Goal: Task Accomplishment & Management: Use online tool/utility

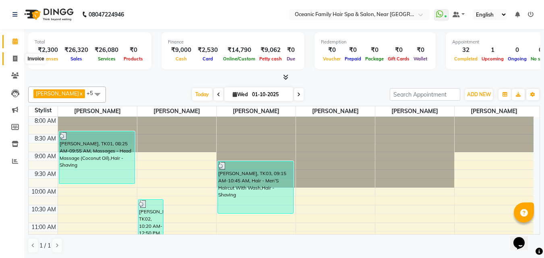
click at [16, 59] on icon at bounding box center [15, 59] width 4 height 6
select select "service"
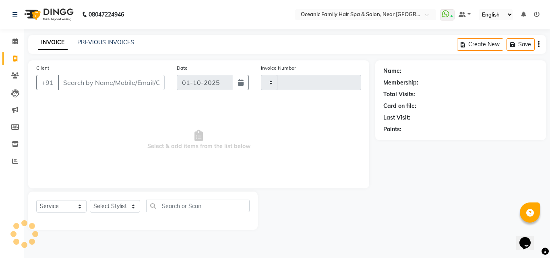
type input "3703"
select select "4366"
click at [108, 210] on select "Select Stylist [PERSON_NAME] [PERSON_NAME] [PERSON_NAME] Riyasat [PERSON_NAME] …" at bounding box center [115, 206] width 50 height 12
select select "89184"
click at [90, 200] on select "Select Stylist [PERSON_NAME] [PERSON_NAME] [PERSON_NAME] Riyasat [PERSON_NAME] …" at bounding box center [115, 206] width 50 height 12
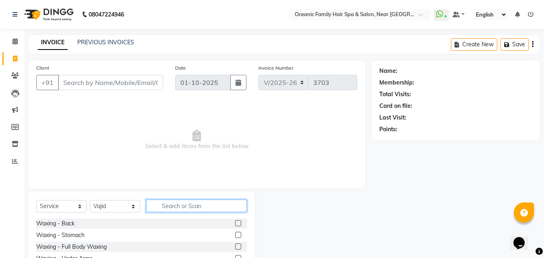
drag, startPoint x: 169, startPoint y: 210, endPoint x: 175, endPoint y: 203, distance: 9.4
click at [169, 210] on input "text" at bounding box center [196, 206] width 101 height 12
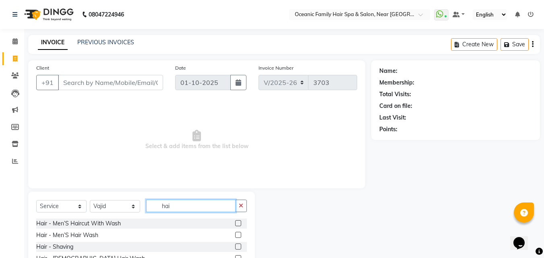
type input "hai"
click at [235, 222] on label at bounding box center [238, 223] width 6 height 6
click at [235, 222] on input "checkbox" at bounding box center [237, 223] width 5 height 5
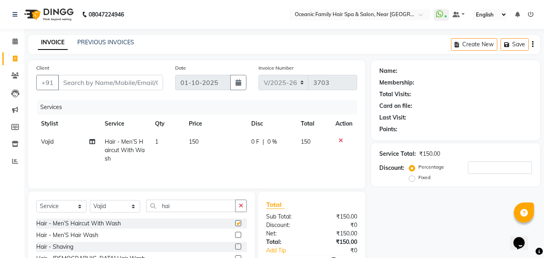
checkbox input "false"
click at [101, 84] on input "Client" at bounding box center [110, 82] width 105 height 15
click at [86, 85] on input "Client" at bounding box center [110, 82] width 105 height 15
click at [70, 82] on input "Client" at bounding box center [110, 82] width 105 height 15
type input "9"
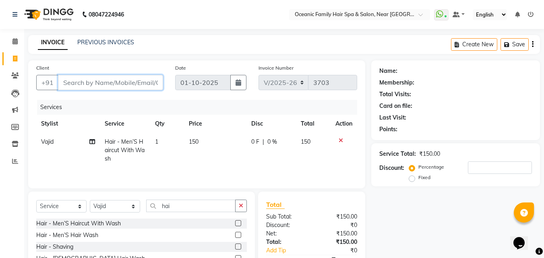
type input "0"
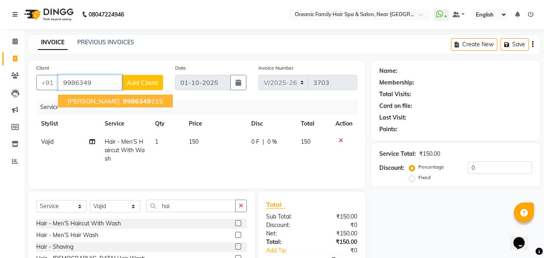
click at [123, 103] on span "9986349" at bounding box center [137, 101] width 28 height 8
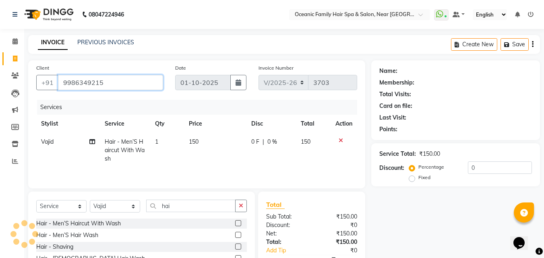
type input "9986349215"
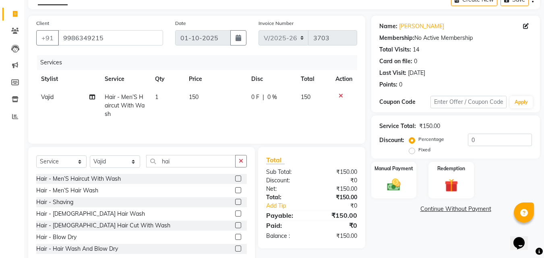
scroll to position [56, 0]
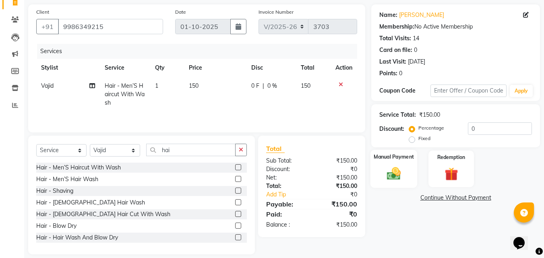
click at [405, 171] on div "Manual Payment" at bounding box center [393, 169] width 47 height 38
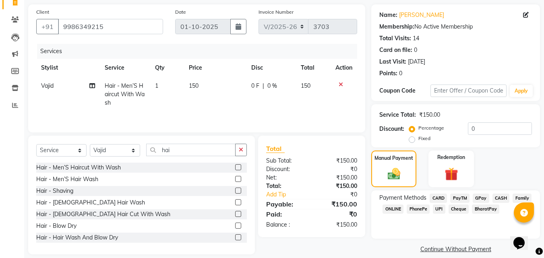
click at [499, 198] on span "CASH" at bounding box center [500, 198] width 17 height 9
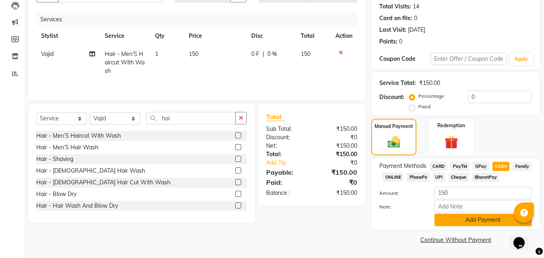
click at [484, 216] on button "Add Payment" at bounding box center [482, 220] width 97 height 12
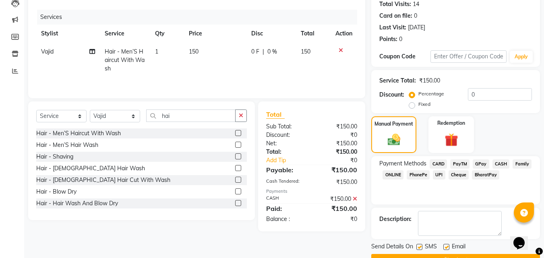
scroll to position [111, 0]
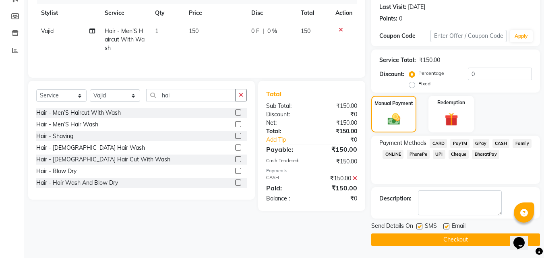
click at [434, 235] on button "Checkout" at bounding box center [455, 239] width 169 height 12
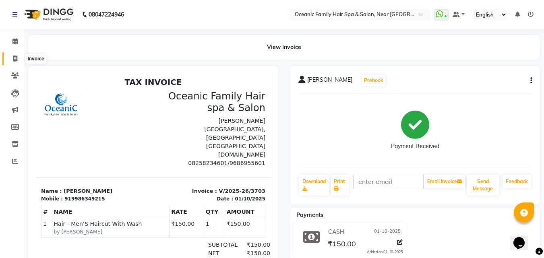
click at [11, 57] on span at bounding box center [15, 58] width 14 height 9
select select "service"
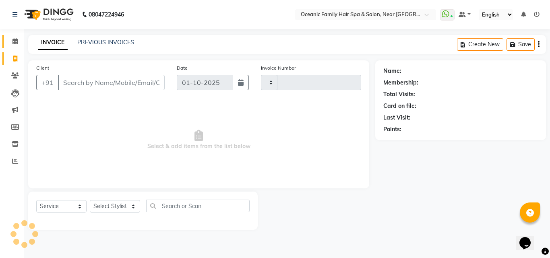
type input "3704"
select select "4366"
click at [11, 45] on span at bounding box center [15, 41] width 14 height 9
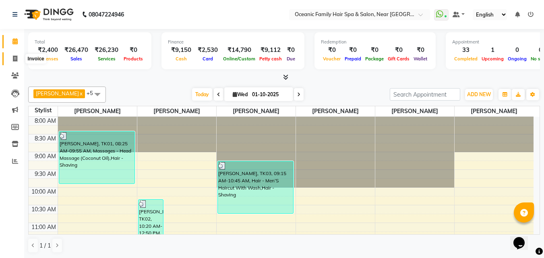
click at [12, 57] on span at bounding box center [15, 58] width 14 height 9
select select "service"
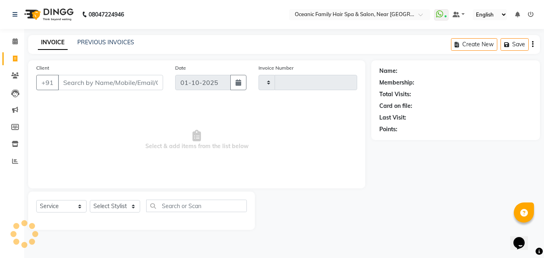
type input "3704"
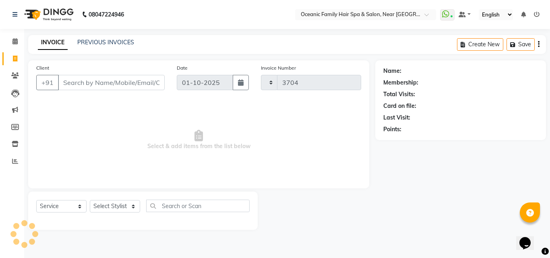
select select "4366"
click at [109, 42] on link "PREVIOUS INVOICES" at bounding box center [105, 42] width 57 height 7
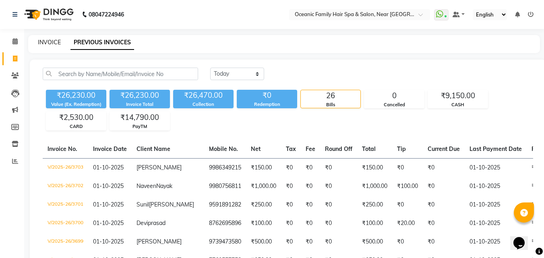
click at [48, 42] on link "INVOICE" at bounding box center [49, 42] width 23 height 7
select select "service"
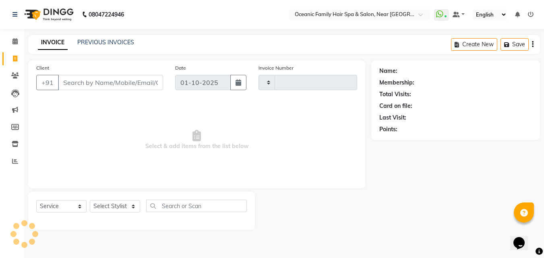
type input "3704"
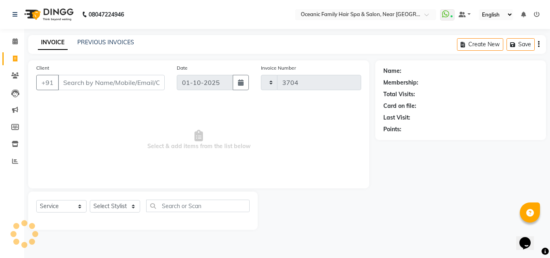
select select "4366"
click at [13, 39] on icon at bounding box center [14, 41] width 5 height 6
